Goal: Book appointment/travel/reservation

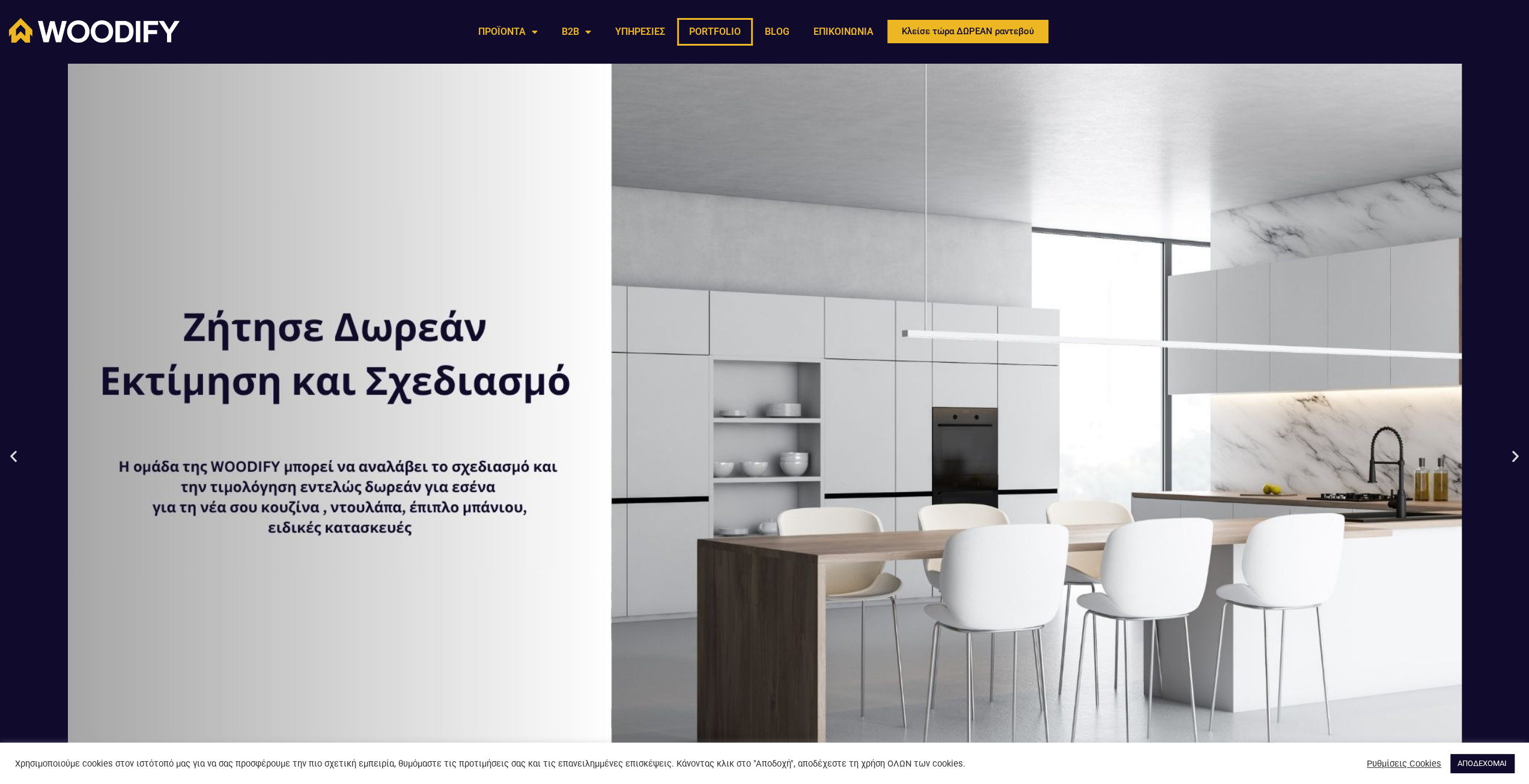
click at [721, 33] on link "PORTFOLIO" at bounding box center [714, 31] width 75 height 28
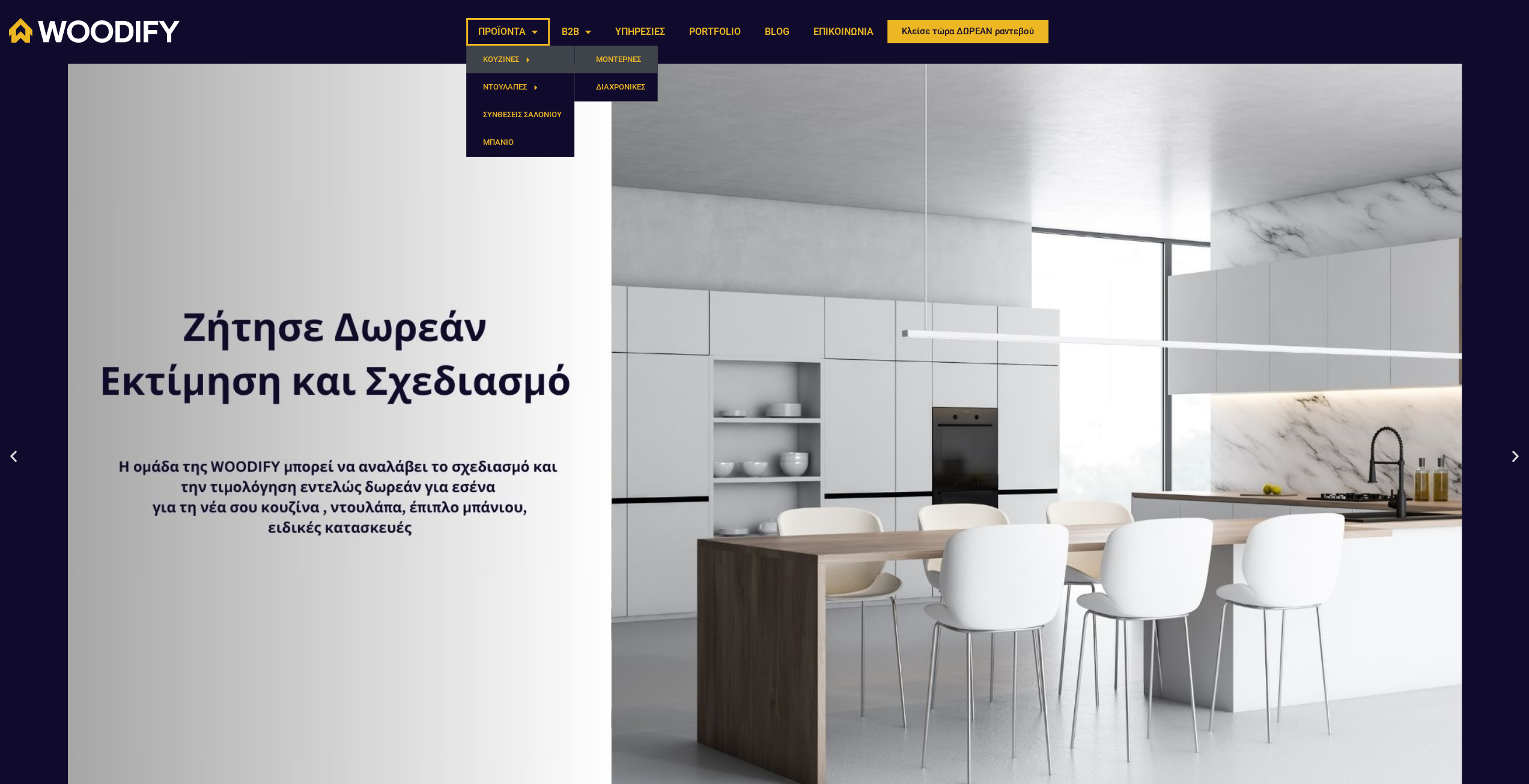
click at [599, 62] on link "ΜΟΝΤΕΡΝΕΣ" at bounding box center [616, 59] width 83 height 28
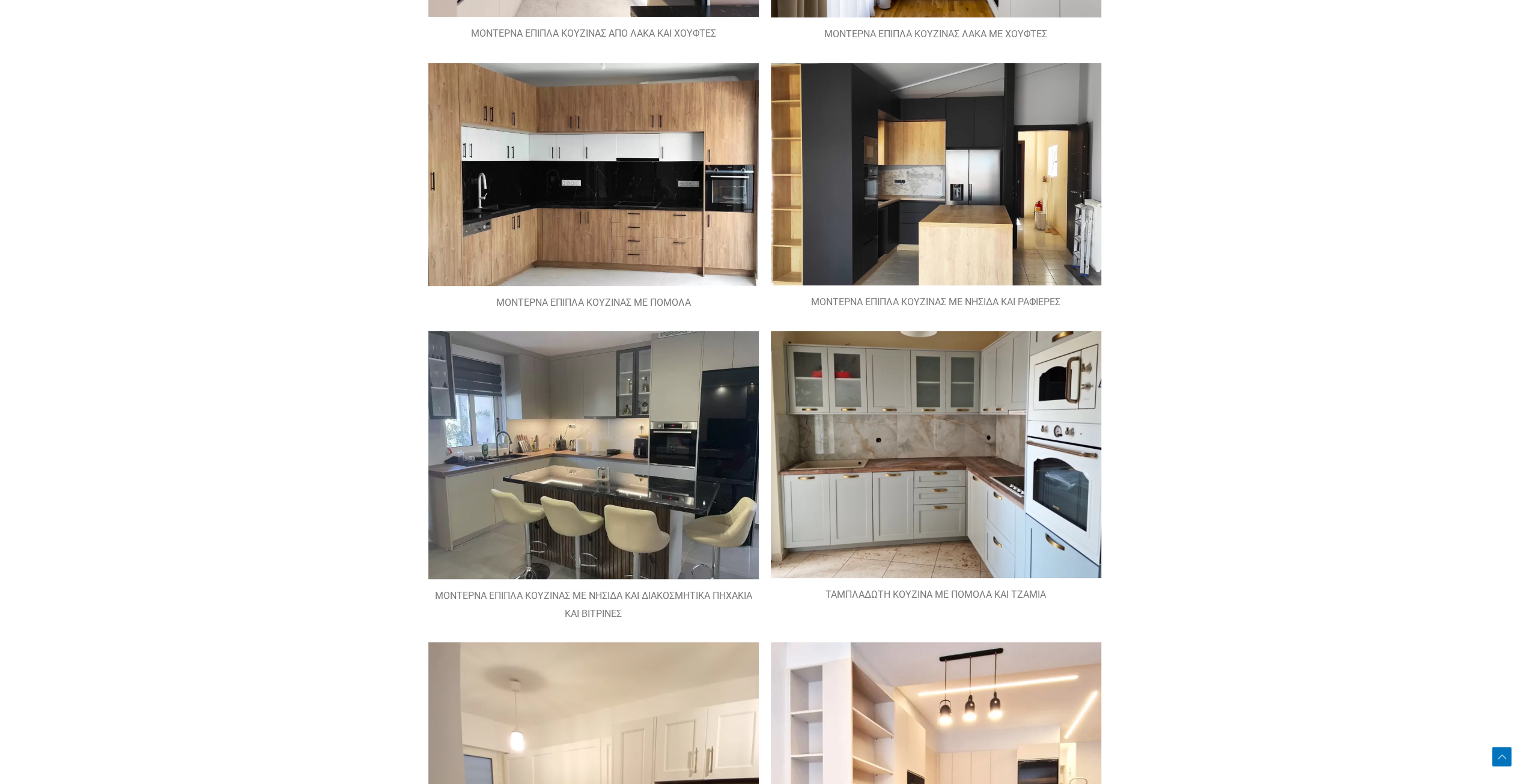
scroll to position [420, 0]
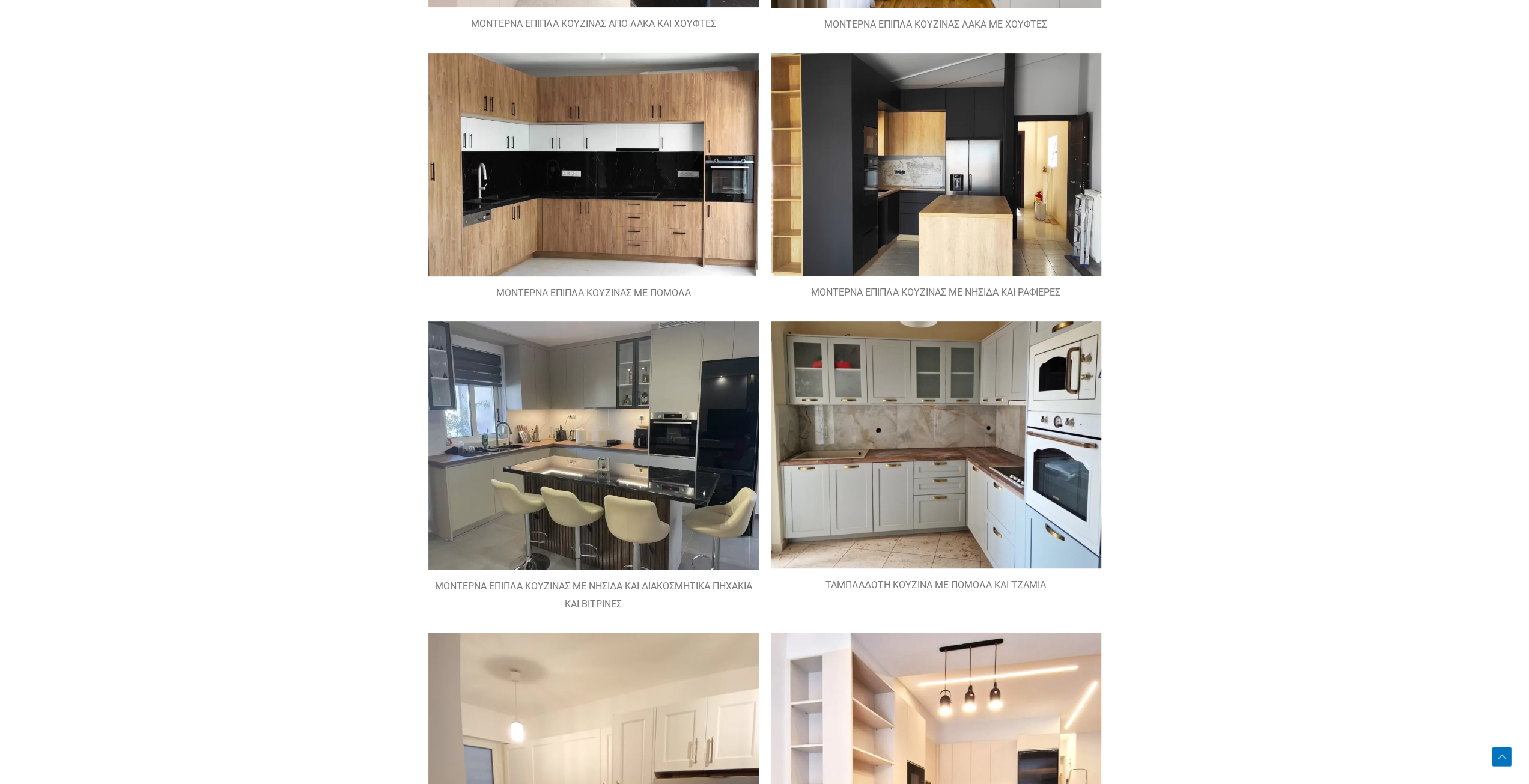
click at [583, 386] on img at bounding box center [593, 445] width 331 height 248
click at [592, 428] on img at bounding box center [593, 445] width 331 height 248
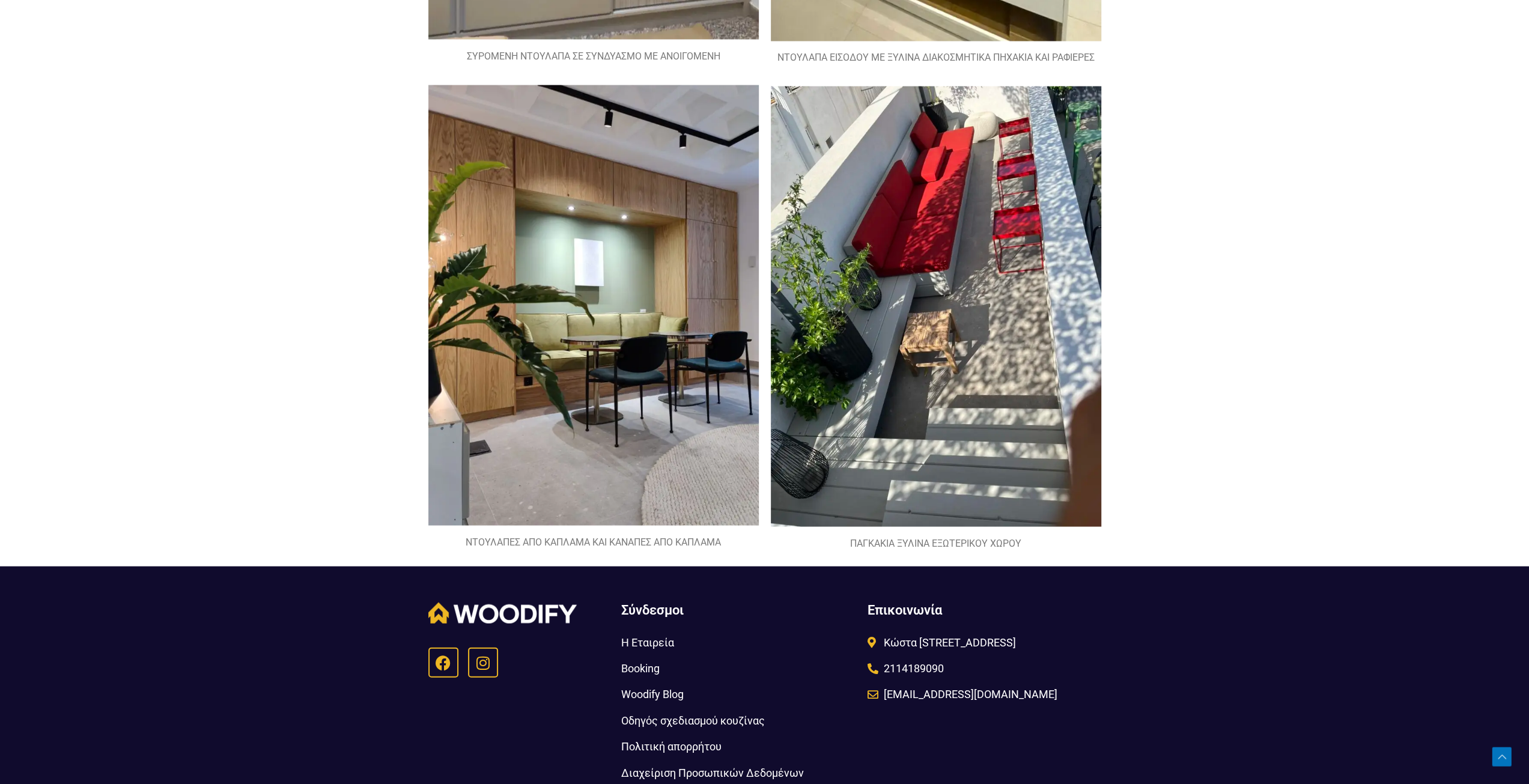
scroll to position [2410, 0]
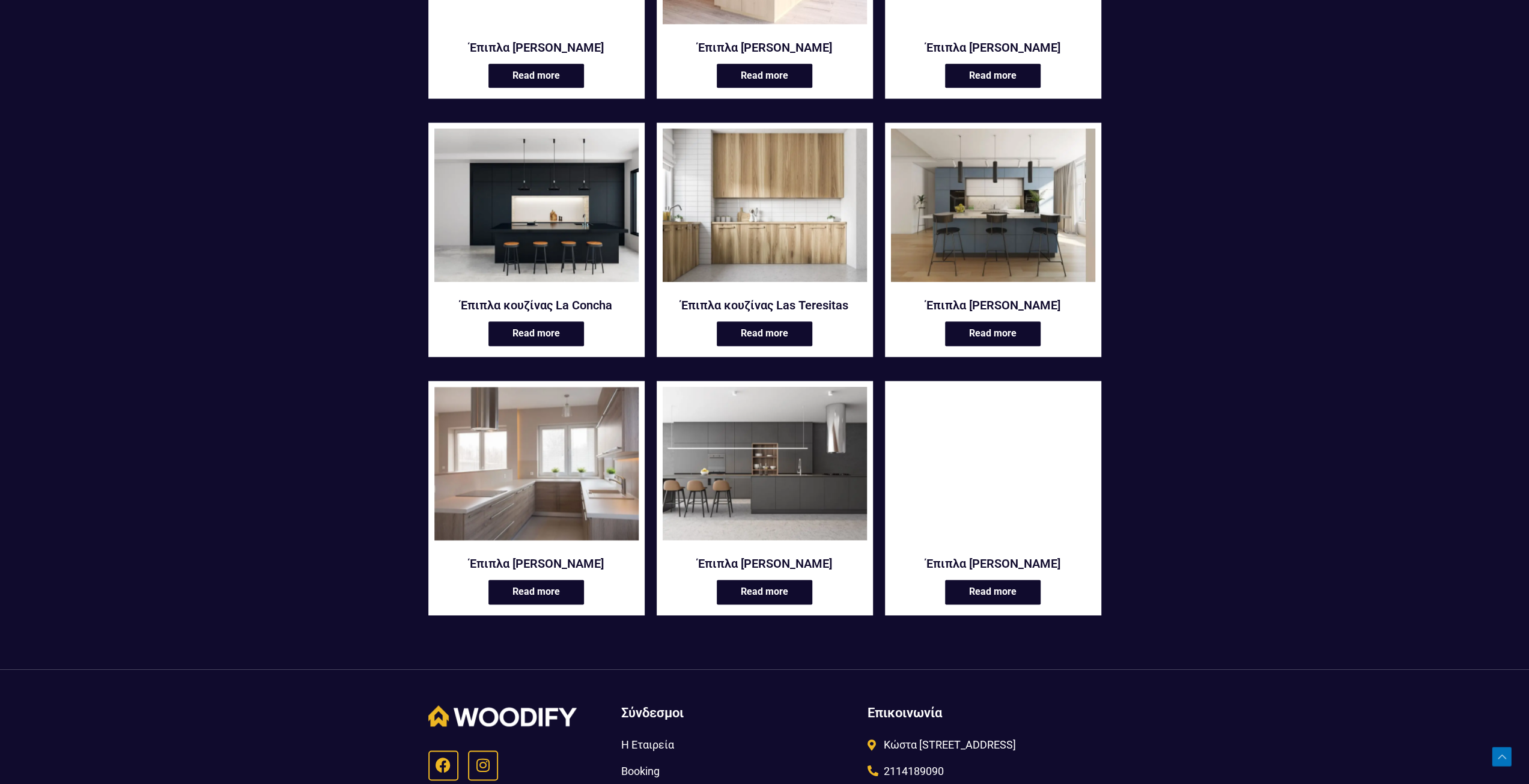
scroll to position [1312, 0]
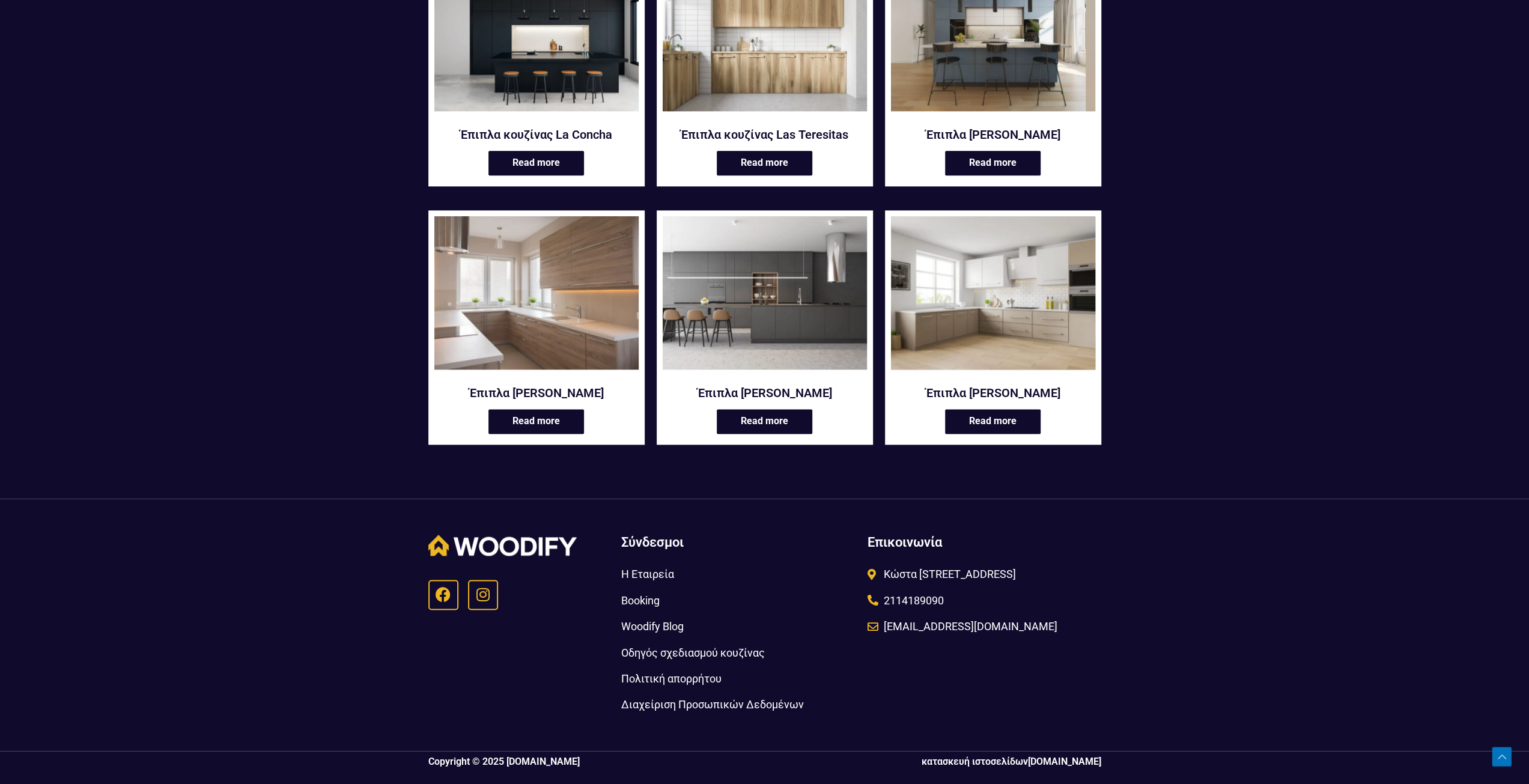
click at [1016, 337] on img at bounding box center [992, 292] width 204 height 153
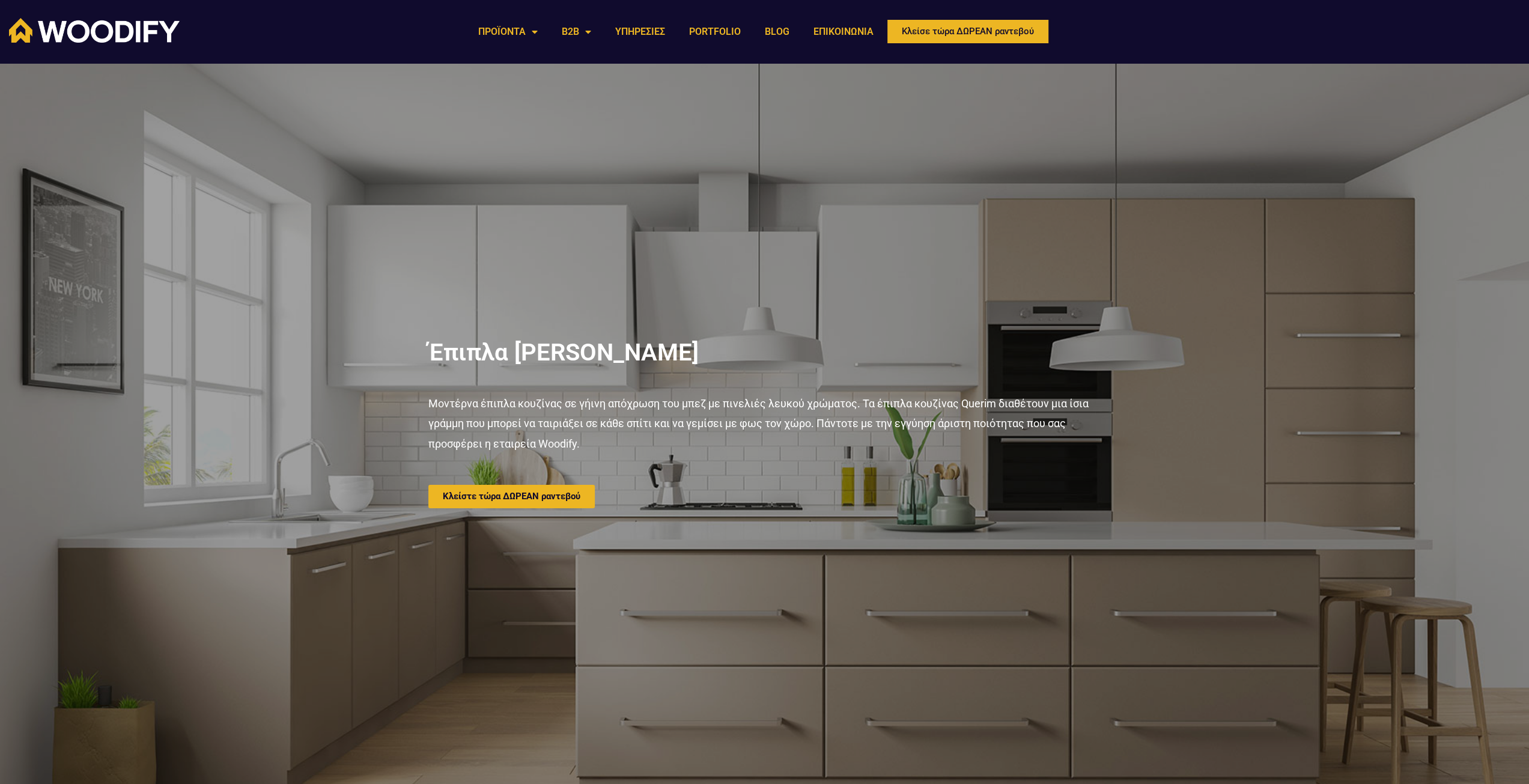
click at [869, 137] on div "Έπιπλα κουζίνας Querim Μοντέρνα έπιπλα κουζίνας σε γήινη απόχρωση του μπεζ με π…" at bounding box center [764, 424] width 685 height 721
click at [517, 500] on span "Κλείστε τώρα ΔΩΡΕΑΝ ραντεβού" at bounding box center [511, 497] width 137 height 9
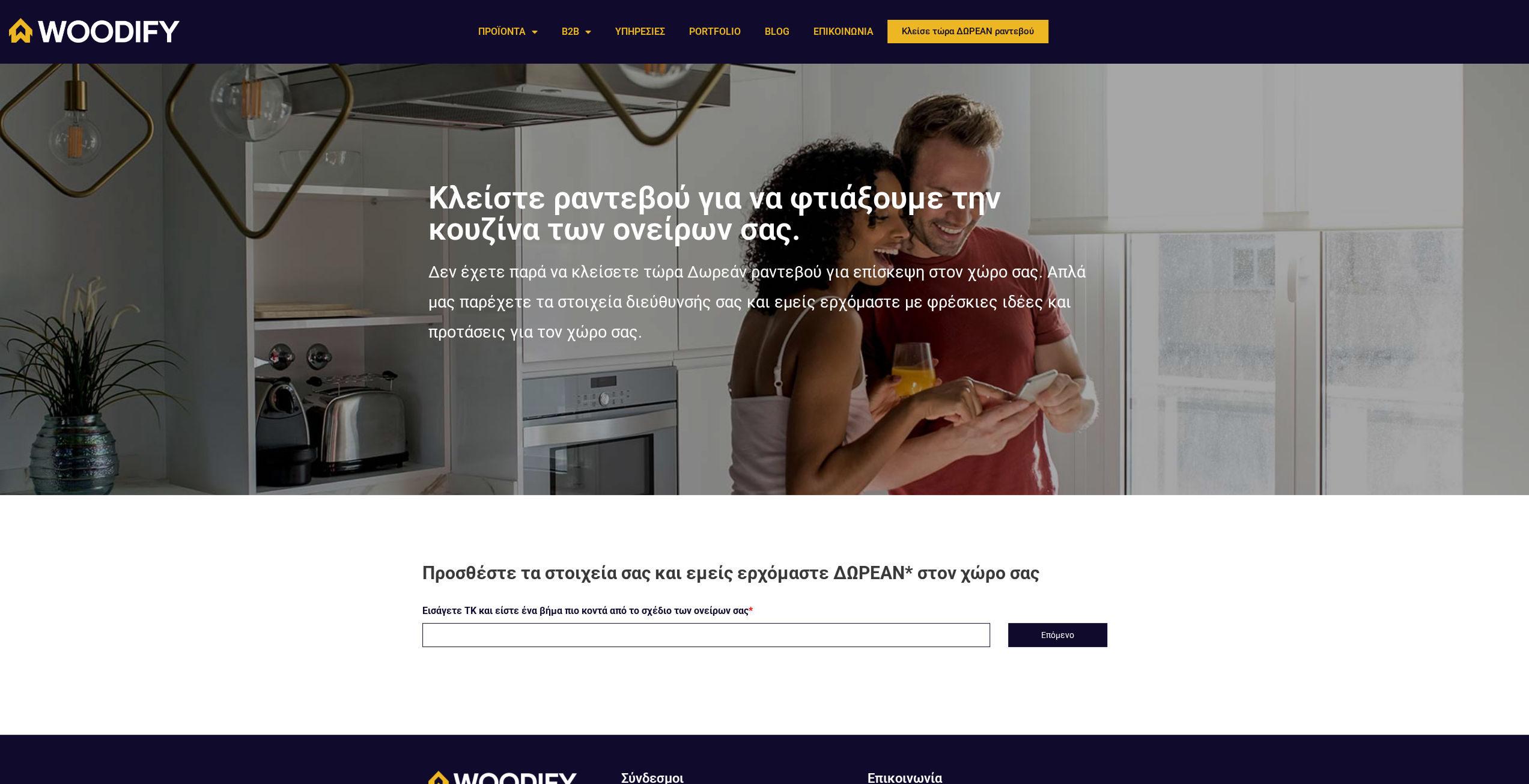
click at [572, 642] on input "text" at bounding box center [706, 635] width 568 height 24
click at [1033, 630] on button "Επόμενο" at bounding box center [1057, 635] width 99 height 24
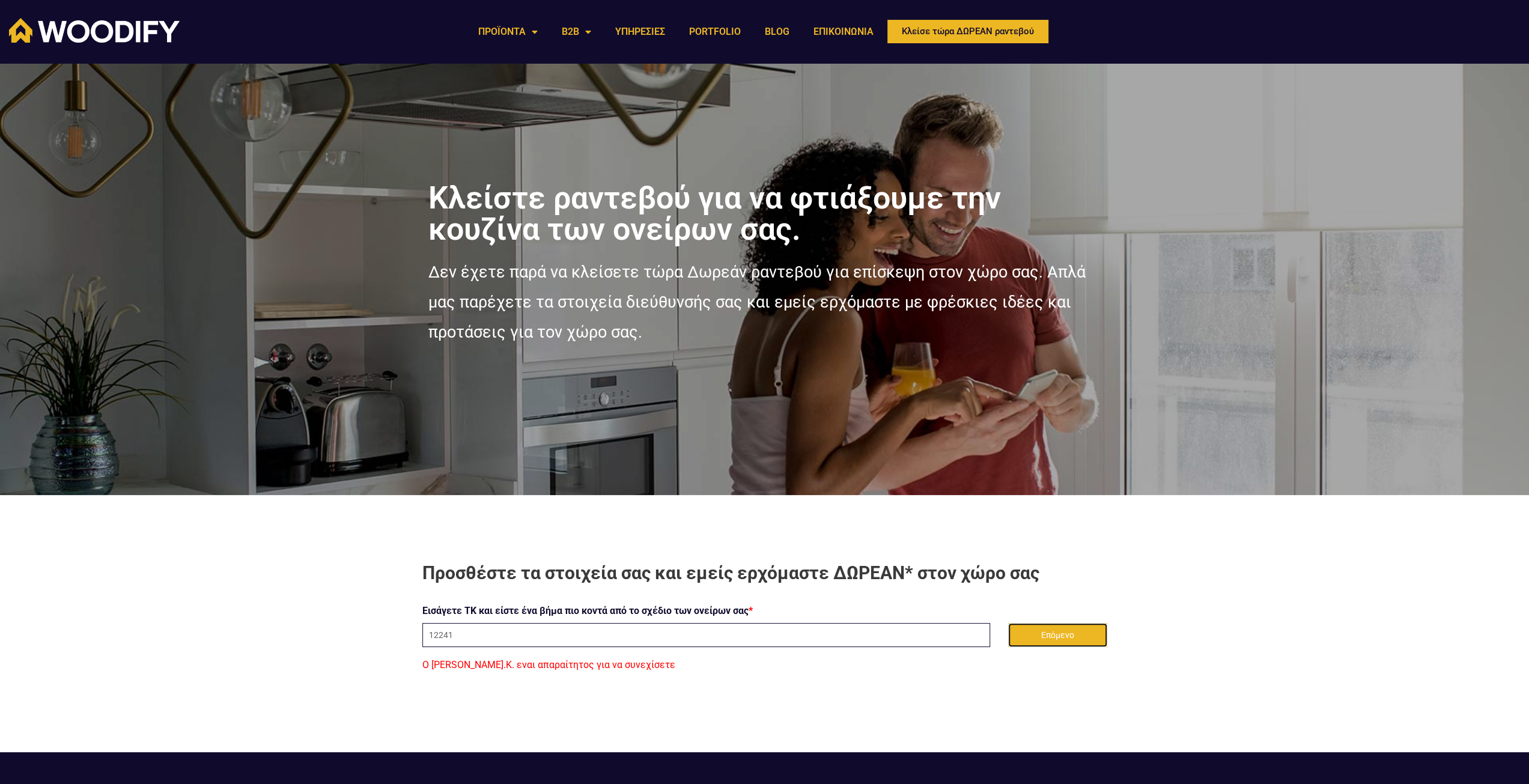
click at [1064, 635] on button "Επόμενο" at bounding box center [1057, 635] width 99 height 24
click at [740, 639] on input "12241" at bounding box center [706, 635] width 568 height 24
drag, startPoint x: 728, startPoint y: 639, endPoint x: 336, endPoint y: 602, distance: 393.7
click at [336, 602] on section "Προσθέστε τα στοιχεία σας και εμείς ερχόμαστε ΔΩΡΕΑΝ* στον χώρο σας Εισάγετε ΤΚ…" at bounding box center [764, 617] width 1529 height 245
type input "12241"
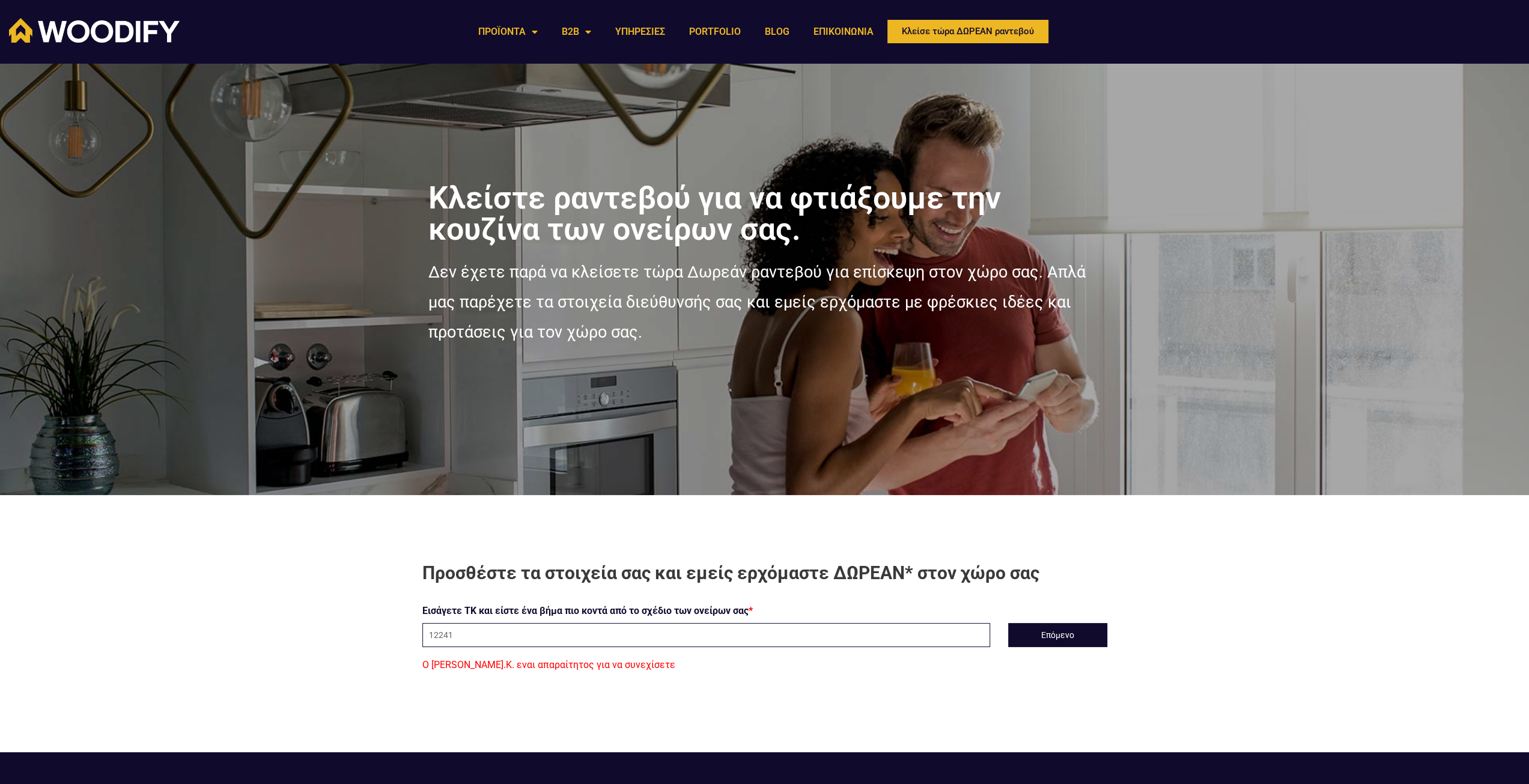
click at [740, 674] on div "Ο [PERSON_NAME].Κ. εναι απαραίτητος για να συνεχίσετε" at bounding box center [764, 664] width 703 height 18
click at [1041, 632] on button "Επόμενο" at bounding box center [1057, 635] width 99 height 24
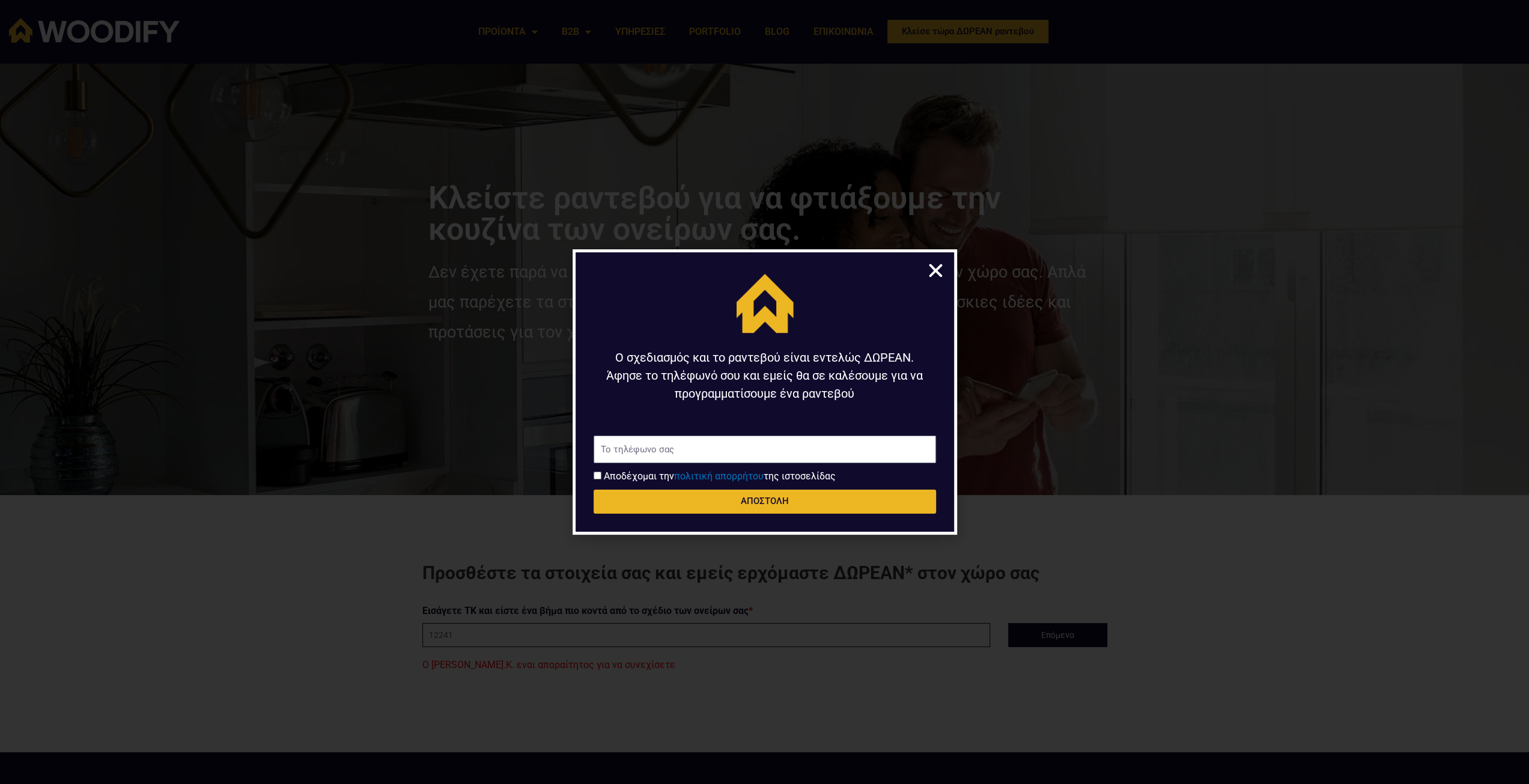
click at [942, 271] on icon "Close" at bounding box center [936, 270] width 19 height 19
